Goal: Purchase product/service

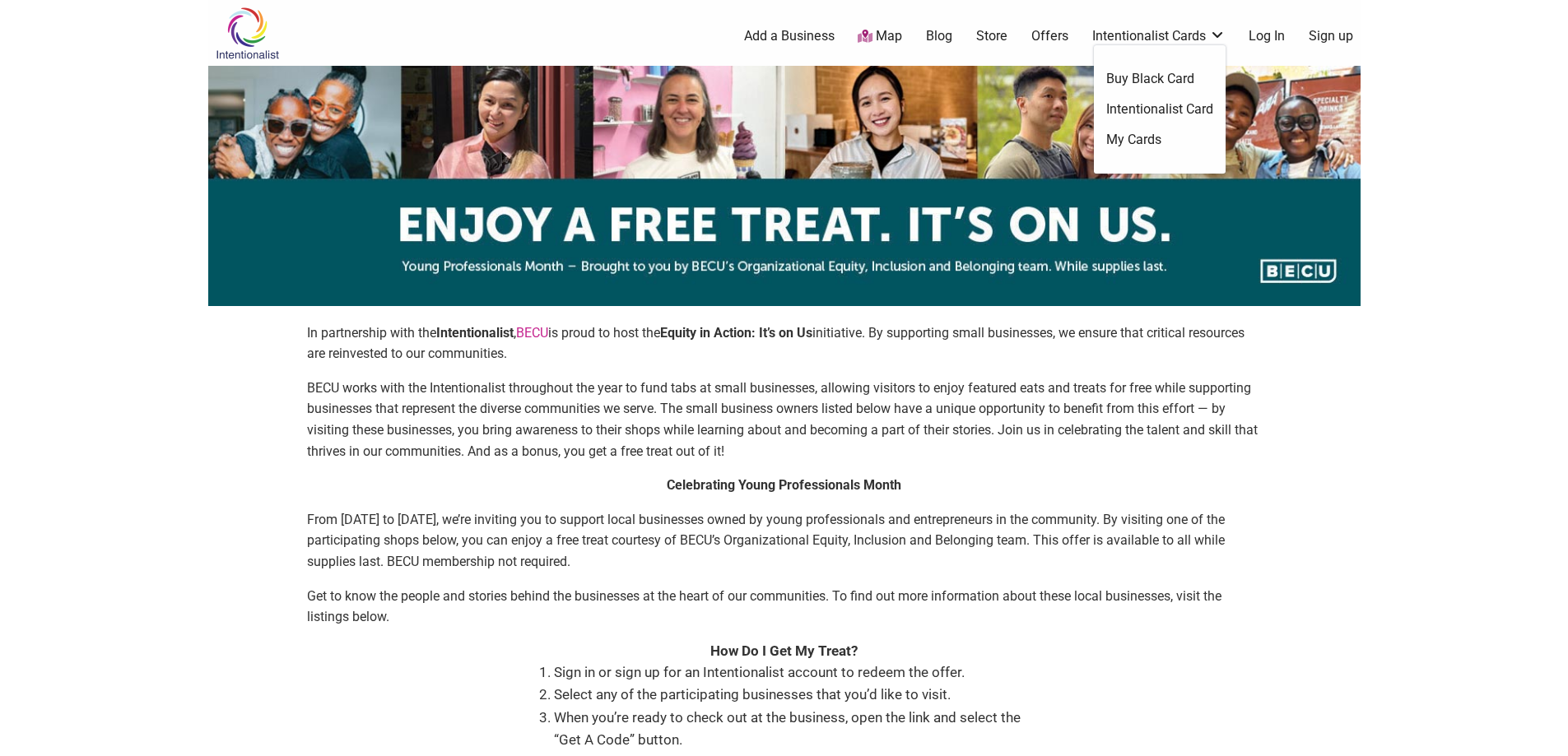
click at [1173, 109] on link "Intentionalist Card" at bounding box center [1160, 110] width 107 height 18
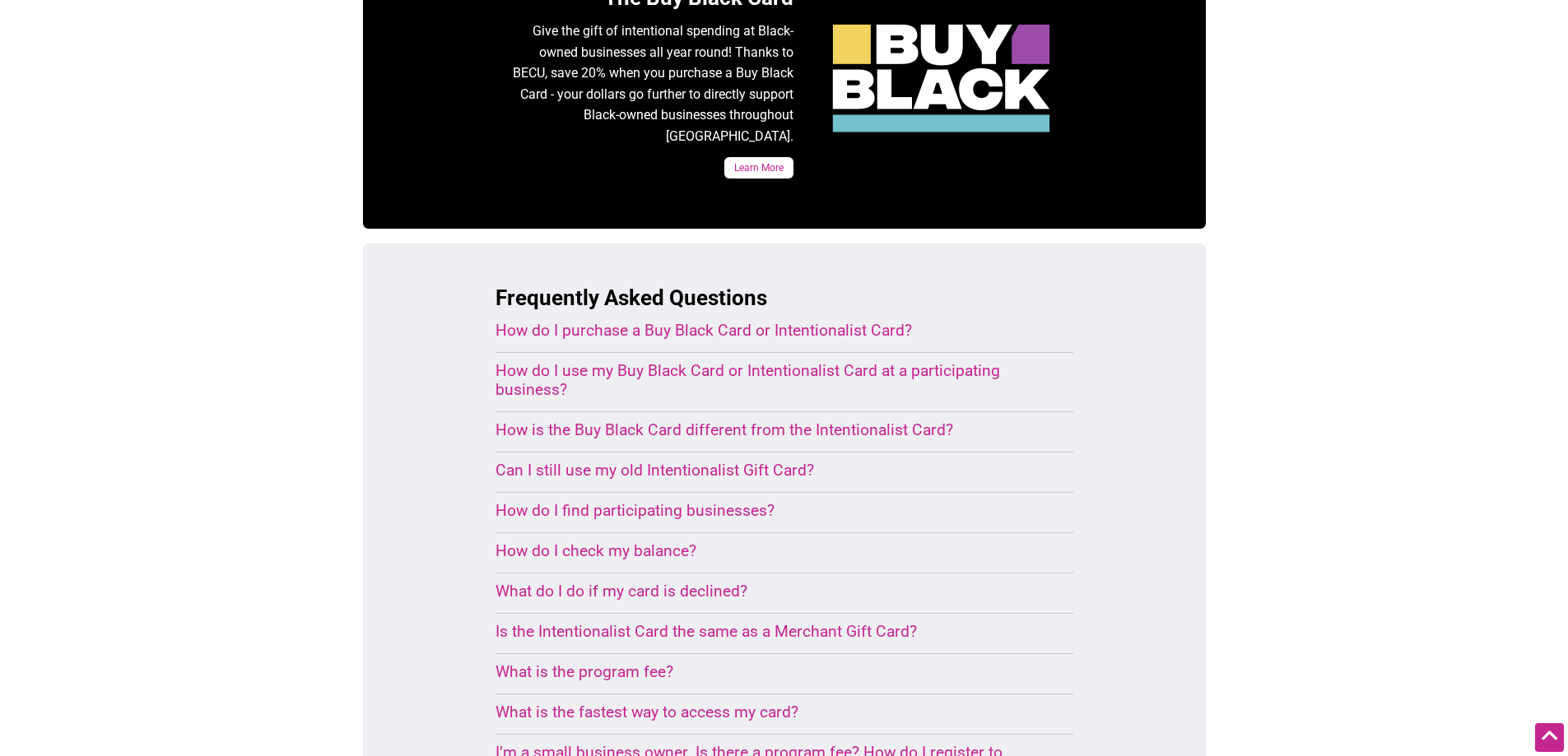
scroll to position [987, 0]
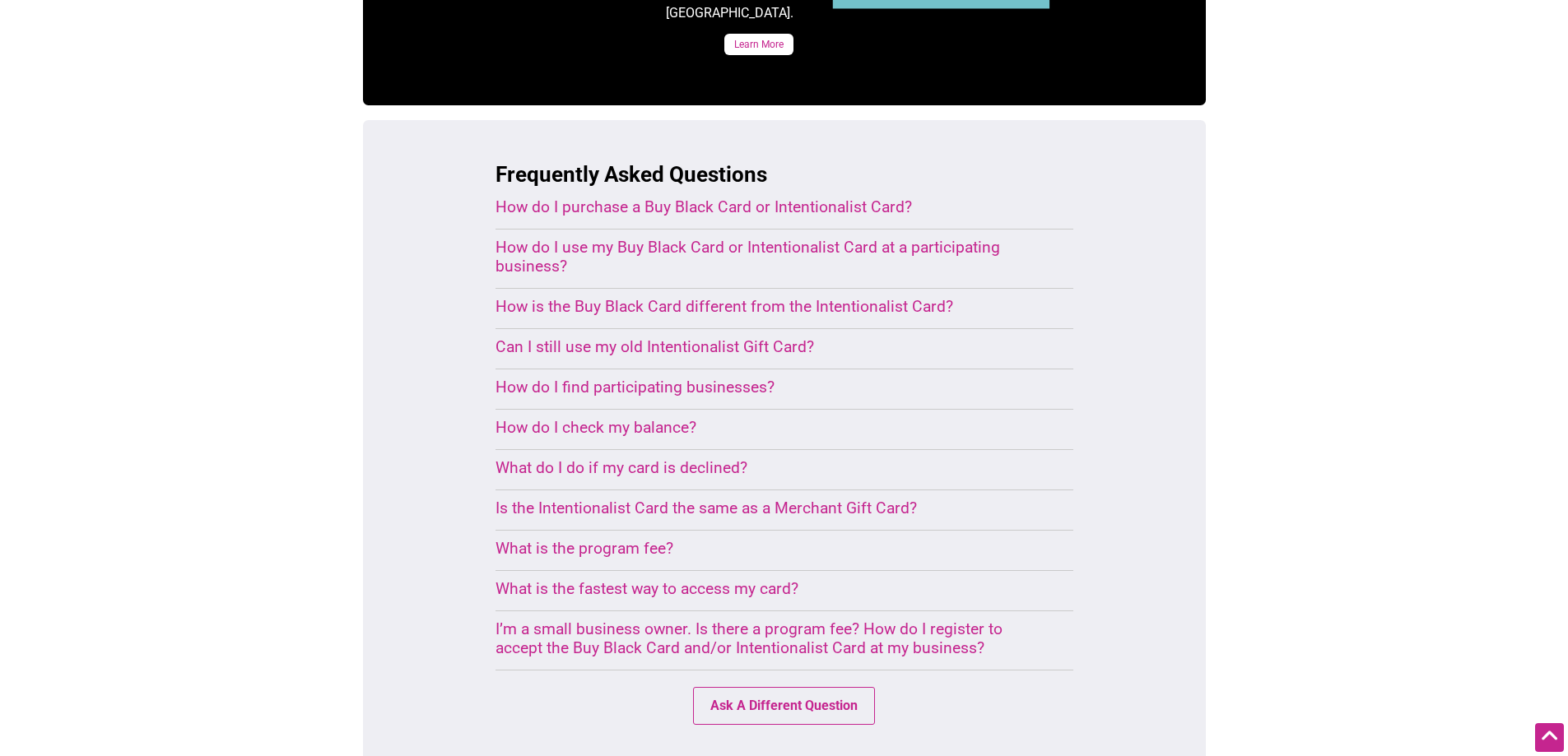
click at [831, 197] on div "How do I purchase a Buy Black Card or Intentionalist Card?" at bounding box center [765, 207] width 539 height 19
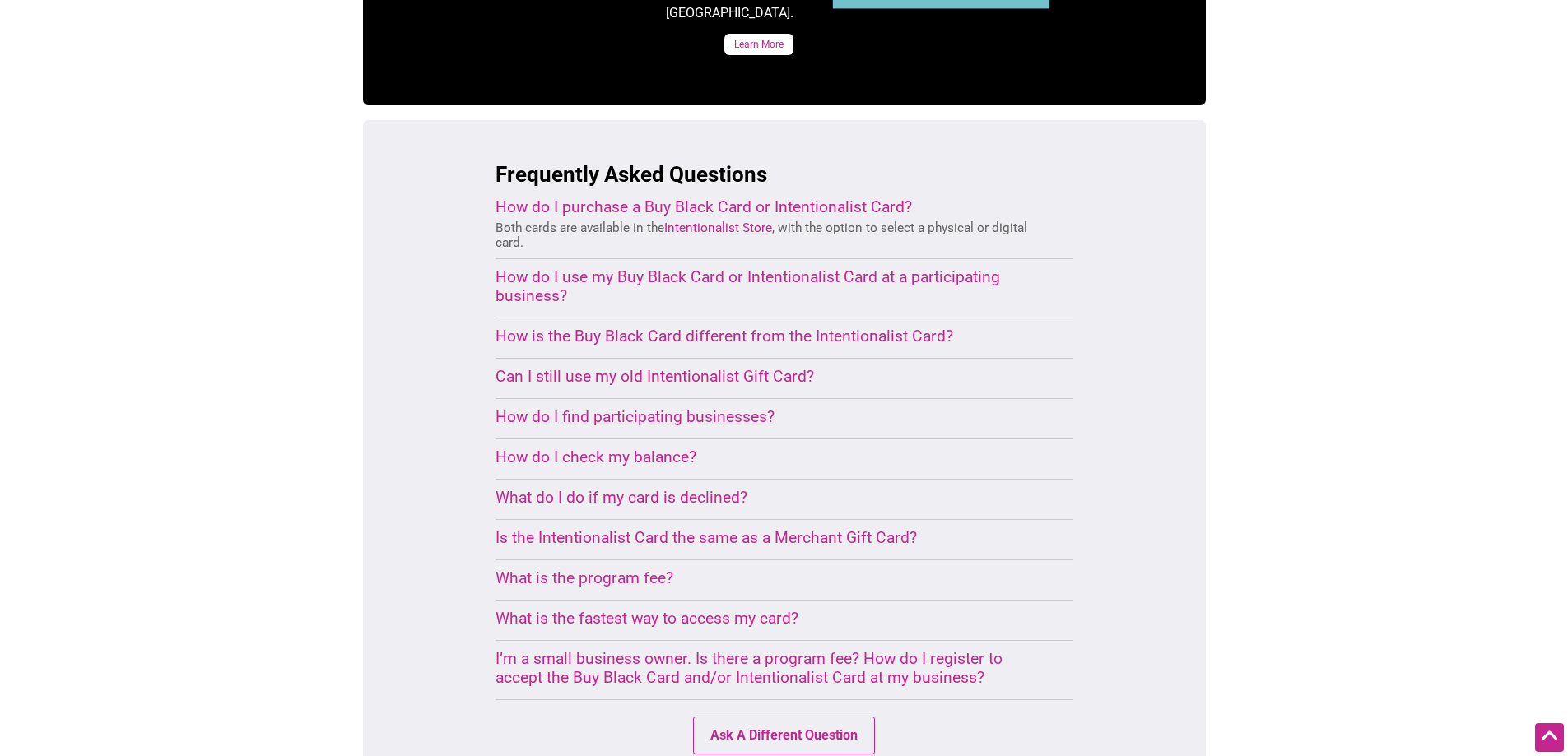
click at [732, 220] on link "Intentionalist Store" at bounding box center [718, 228] width 108 height 15
